Goal: Information Seeking & Learning: Learn about a topic

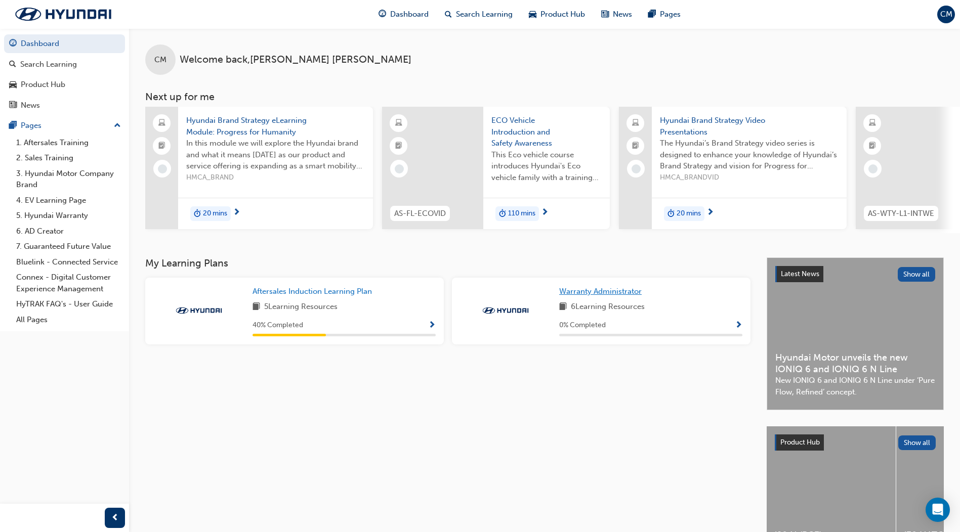
click at [598, 294] on span "Warranty Administrator" at bounding box center [600, 291] width 82 height 9
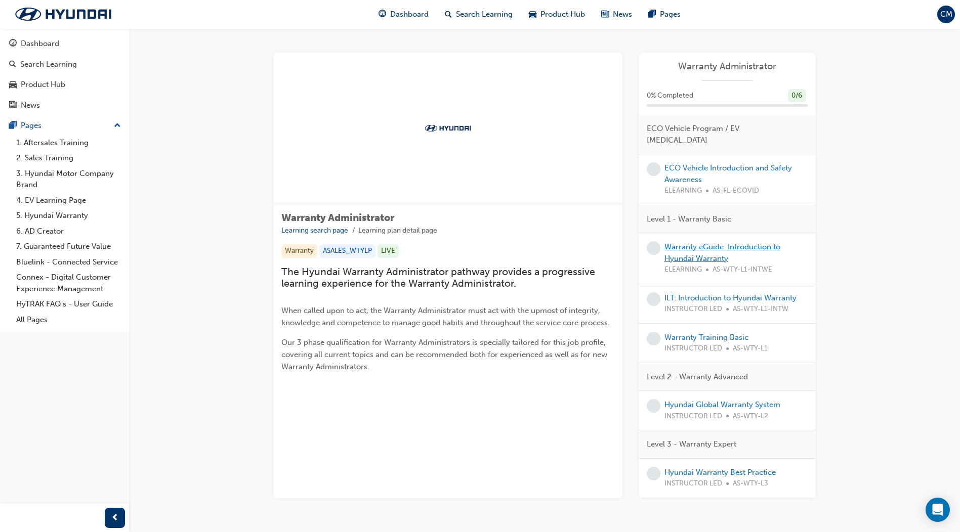
click at [695, 242] on link "Warranty eGuide: Introduction to Hyundai Warranty" at bounding box center [722, 252] width 116 height 21
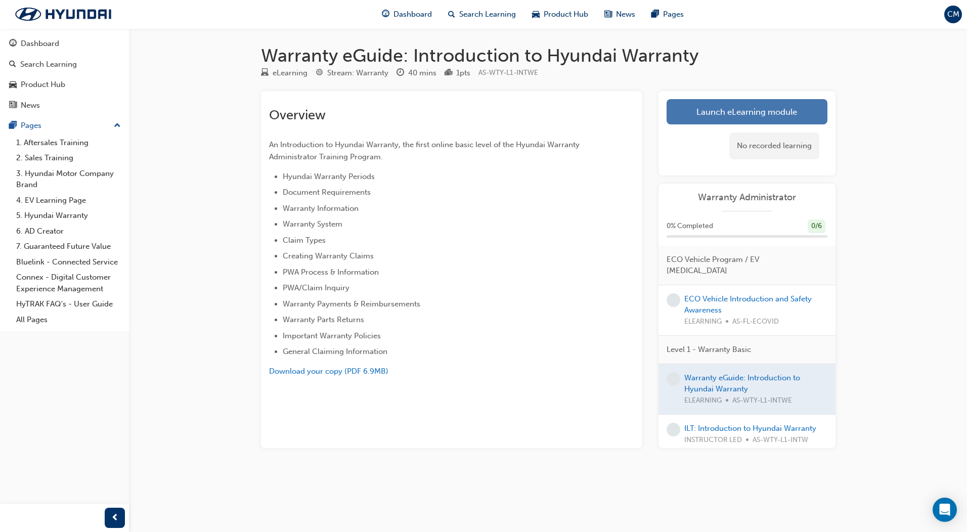
click at [711, 110] on link "Launch eLearning module" at bounding box center [747, 111] width 161 height 25
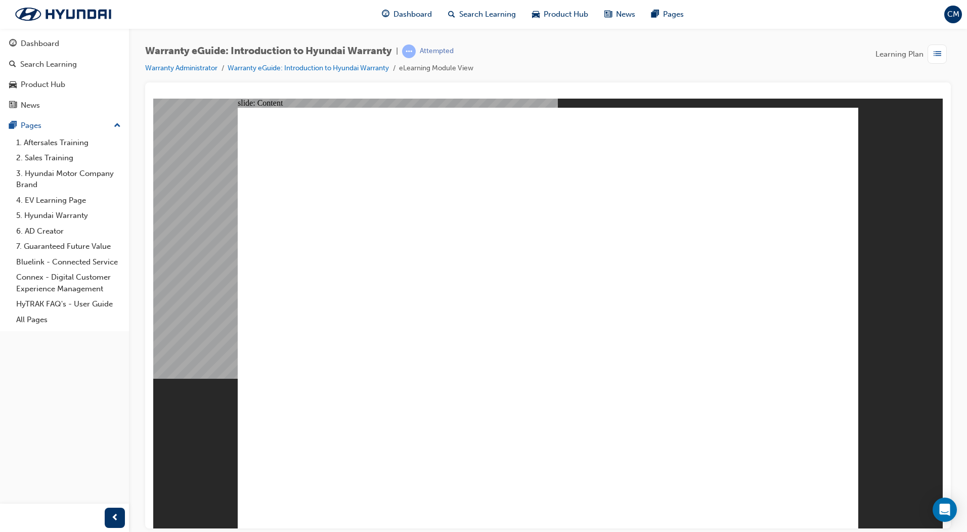
drag, startPoint x: 798, startPoint y: 117, endPoint x: 786, endPoint y: 115, distance: 12.8
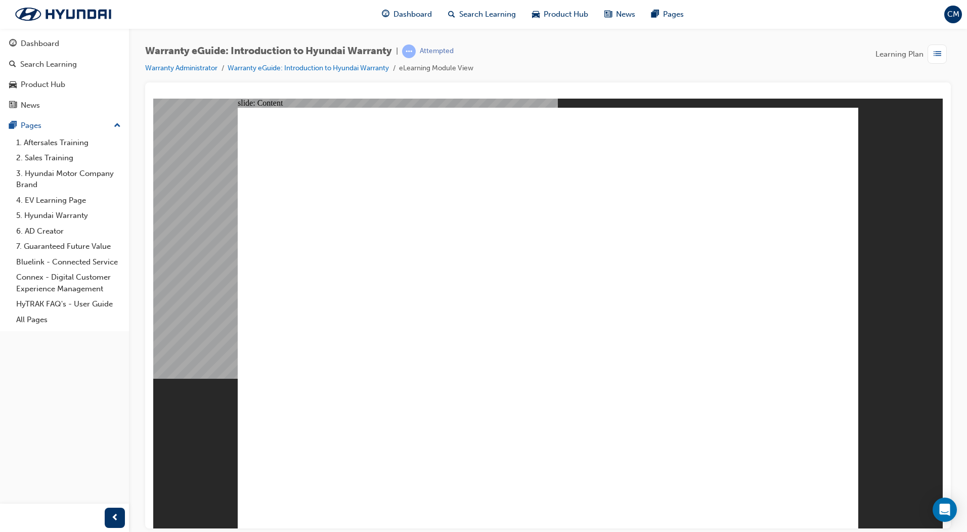
drag, startPoint x: 800, startPoint y: 115, endPoint x: 792, endPoint y: 113, distance: 8.5
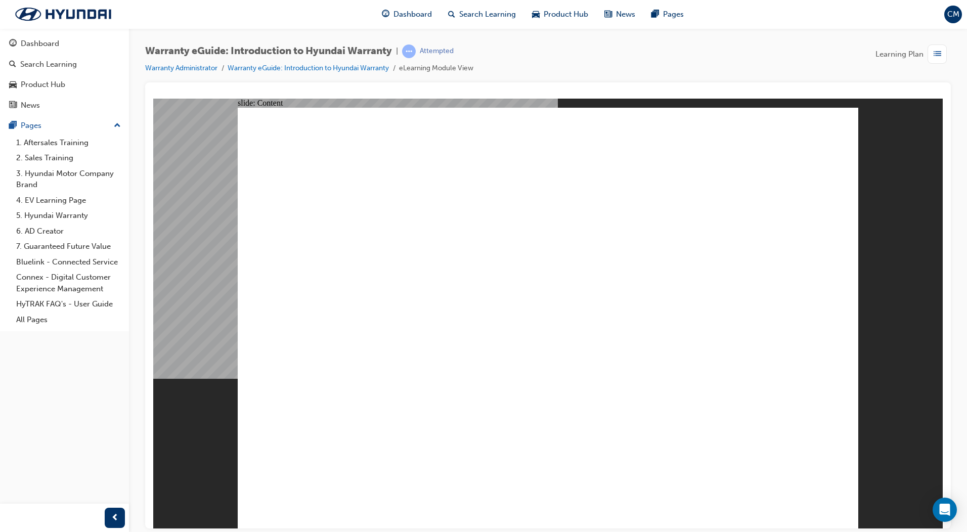
click at [794, 52] on div "Warranty eGuide: Introduction to Hyundai Warranty | Attempted Warranty Administ…" at bounding box center [548, 64] width 806 height 38
drag, startPoint x: 801, startPoint y: 120, endPoint x: 826, endPoint y: 113, distance: 26.3
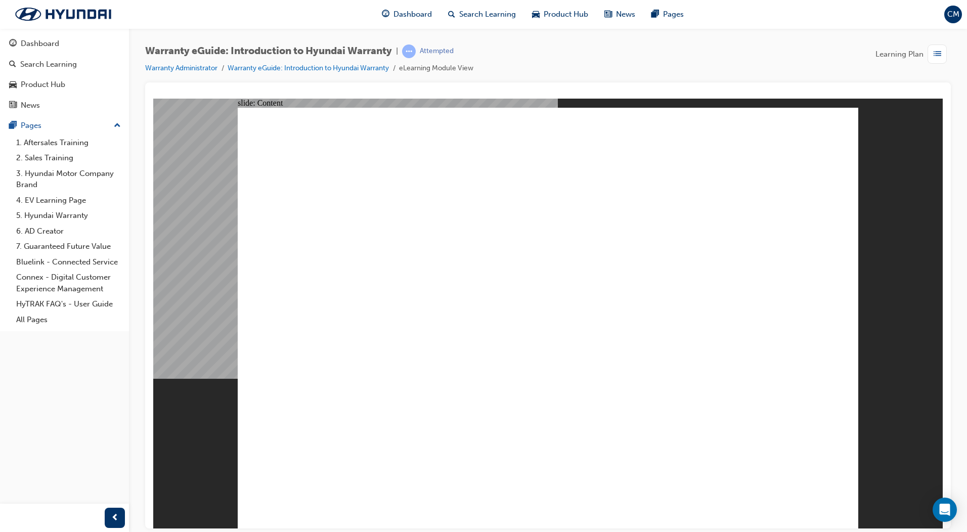
click at [44, 46] on div "Dashboard" at bounding box center [40, 44] width 38 height 12
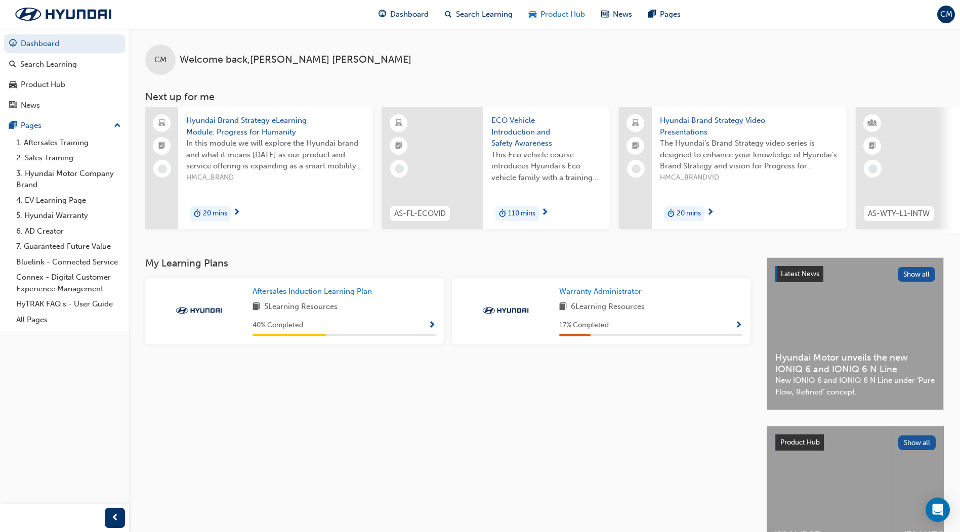
click at [559, 15] on span "Product Hub" at bounding box center [562, 15] width 45 height 12
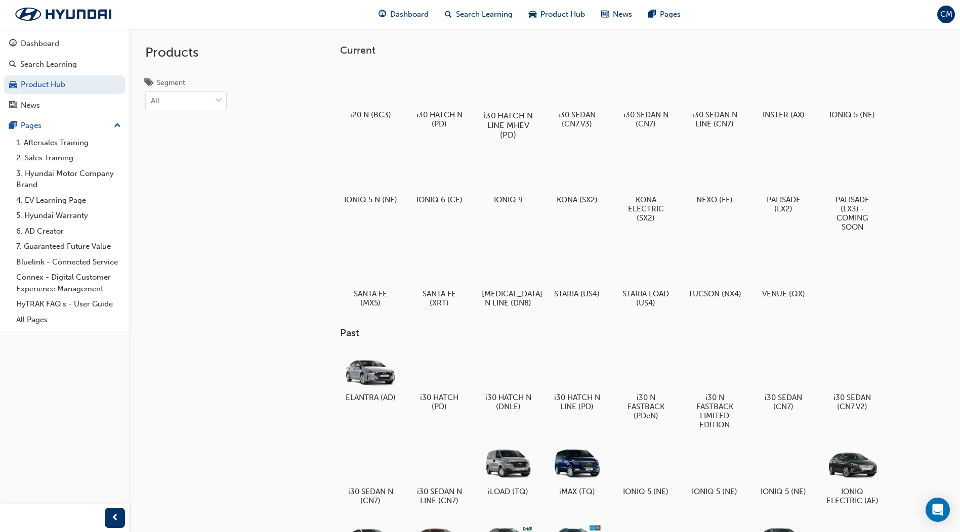
click at [517, 124] on h5 "i30 HATCH N LINE MHEV (PD)" at bounding box center [508, 125] width 56 height 29
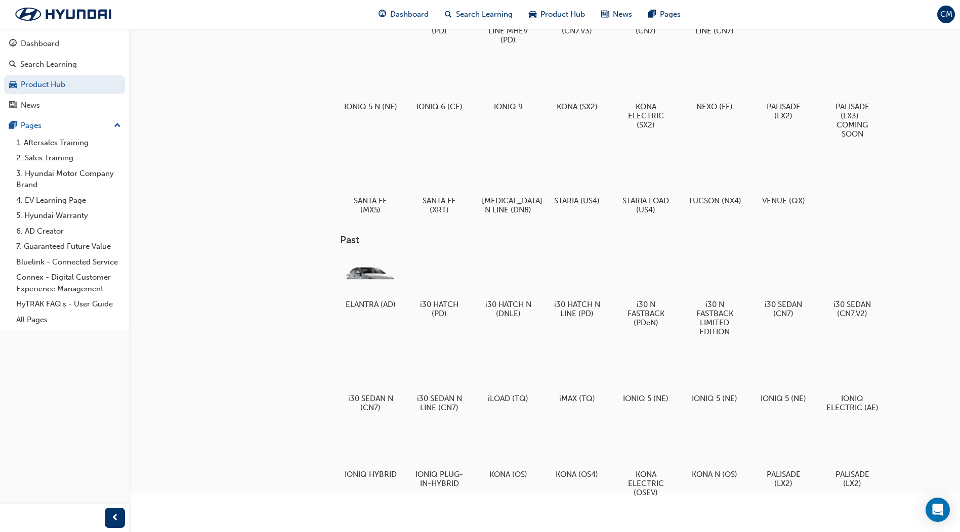
scroll to position [1, 0]
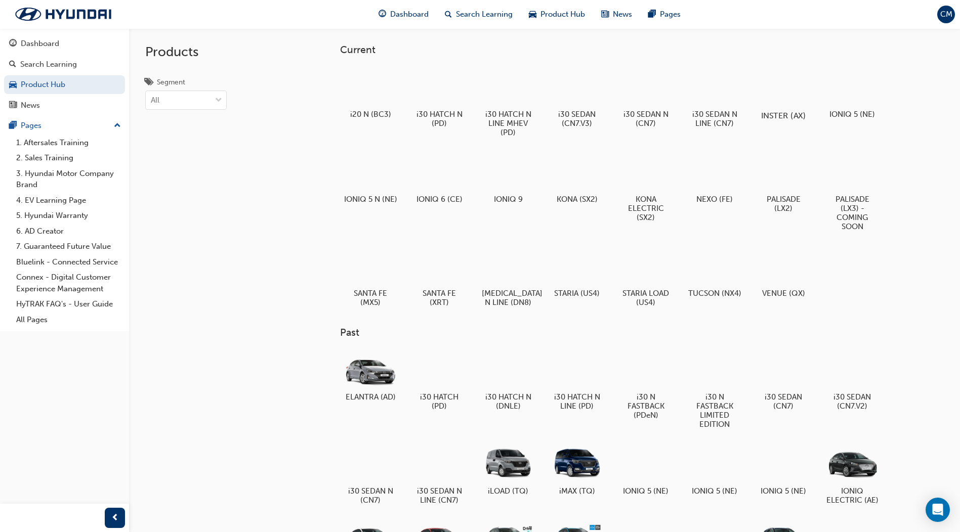
click at [791, 89] on div at bounding box center [783, 86] width 56 height 40
click at [706, 175] on div at bounding box center [714, 171] width 56 height 40
click at [443, 278] on div at bounding box center [439, 265] width 56 height 40
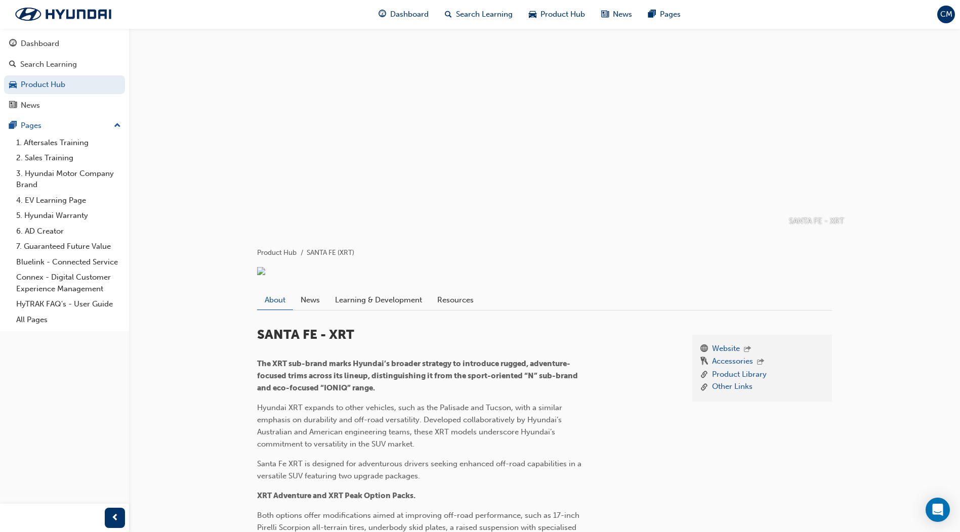
click at [950, 13] on span "CM" at bounding box center [946, 15] width 12 height 12
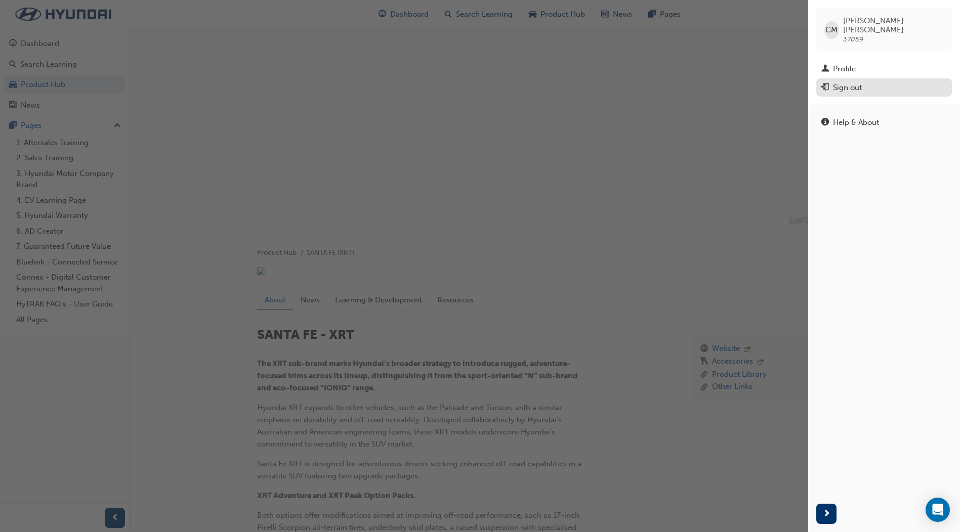
click at [858, 82] on div "Sign out" at bounding box center [847, 88] width 29 height 12
